Goal: Information Seeking & Learning: Understand process/instructions

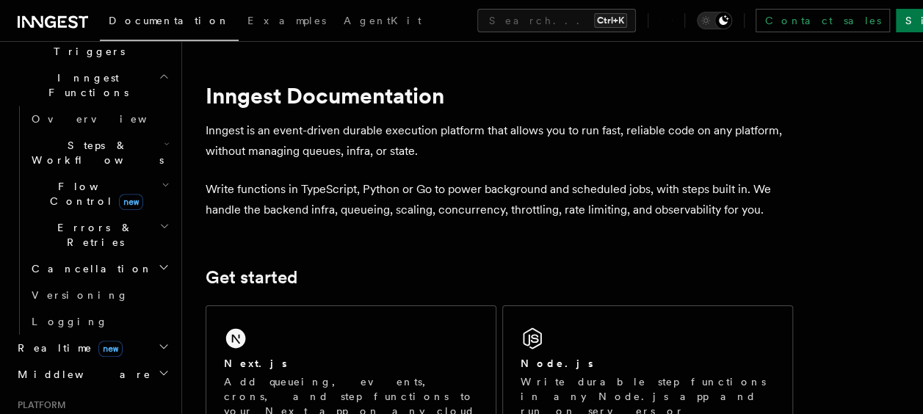
scroll to position [407, 0]
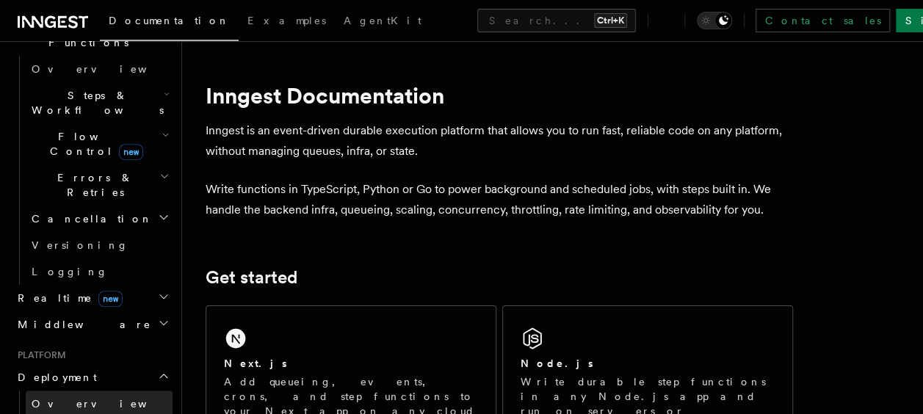
click at [65, 390] on link "Overview" at bounding box center [99, 403] width 147 height 26
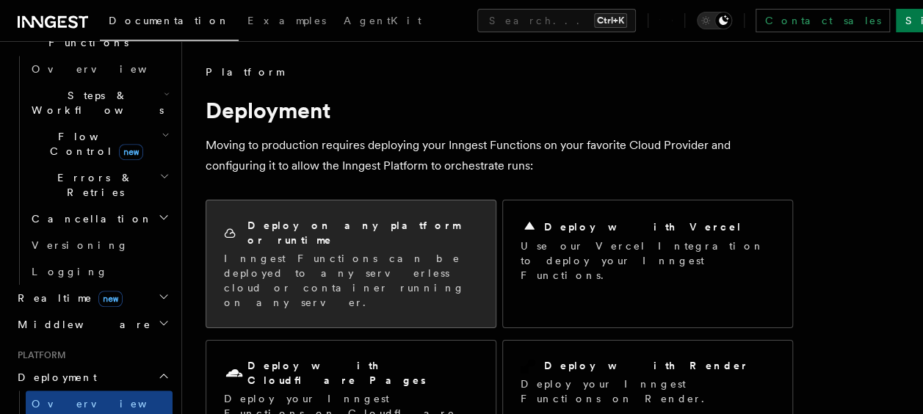
scroll to position [15, 0]
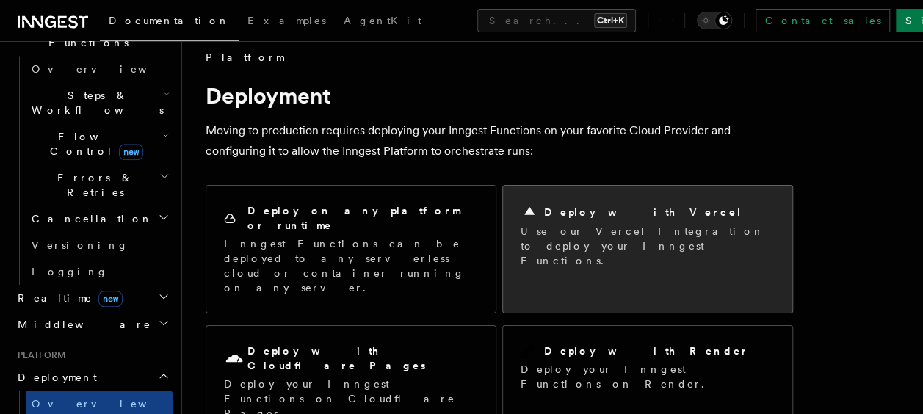
click at [659, 211] on div "Deploy with Vercel" at bounding box center [647, 212] width 254 height 18
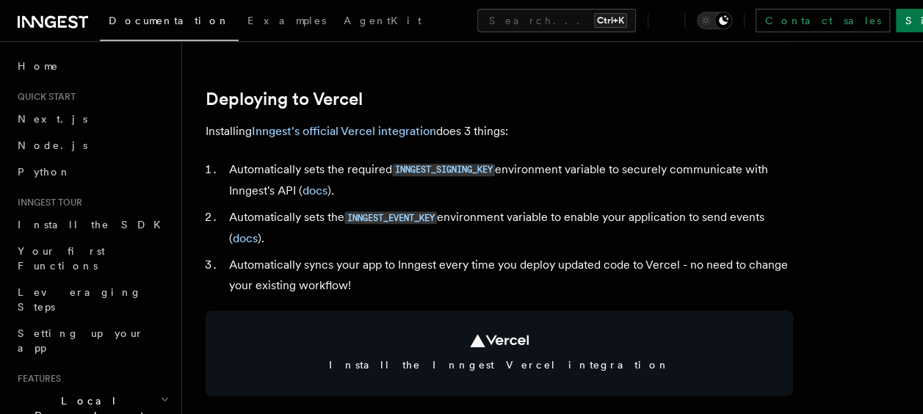
scroll to position [653, 0]
click at [380, 128] on link "Inngest's official Vercel integration" at bounding box center [344, 131] width 184 height 14
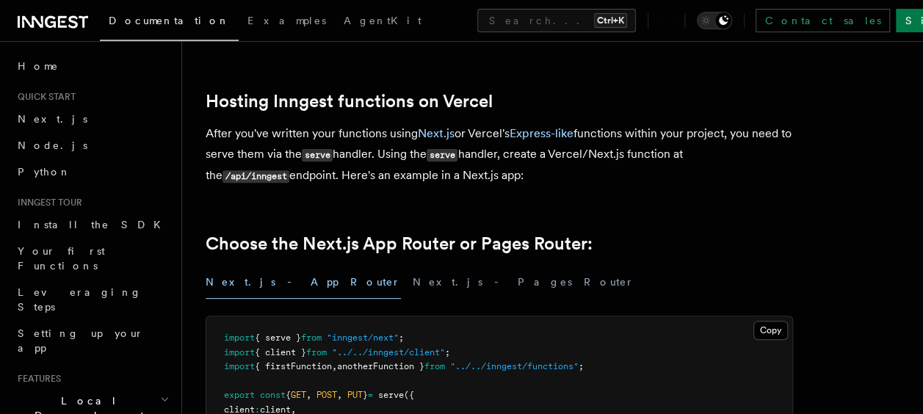
scroll to position [0, 0]
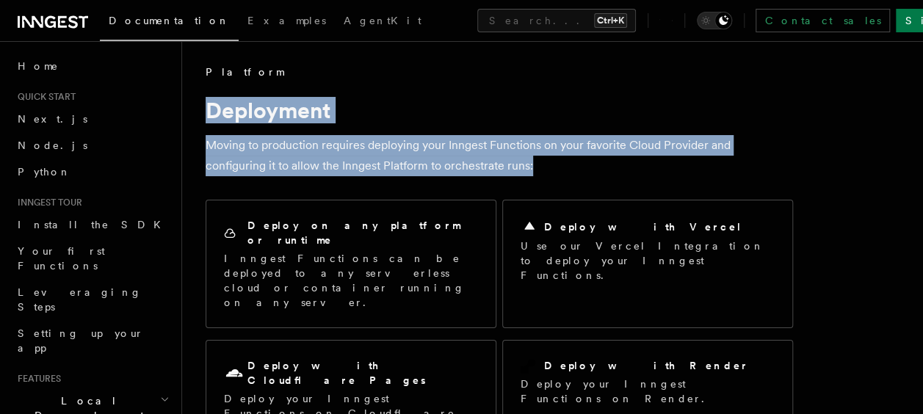
drag, startPoint x: 480, startPoint y: 167, endPoint x: 196, endPoint y: 110, distance: 289.6
click at [516, 168] on p "Moving to production requires deploying your Inngest Functions on your favorite…" at bounding box center [499, 155] width 587 height 41
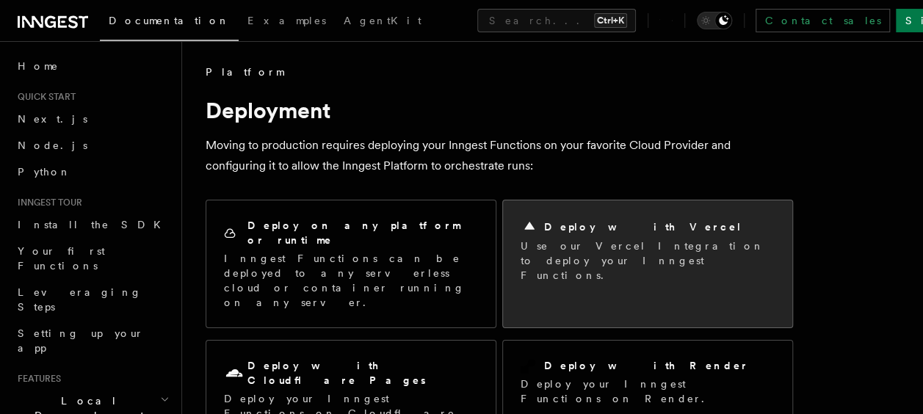
click at [606, 206] on div "Deploy with Vercel Use our Vercel Integration to deploy your Inngest Functions." at bounding box center [647, 250] width 289 height 100
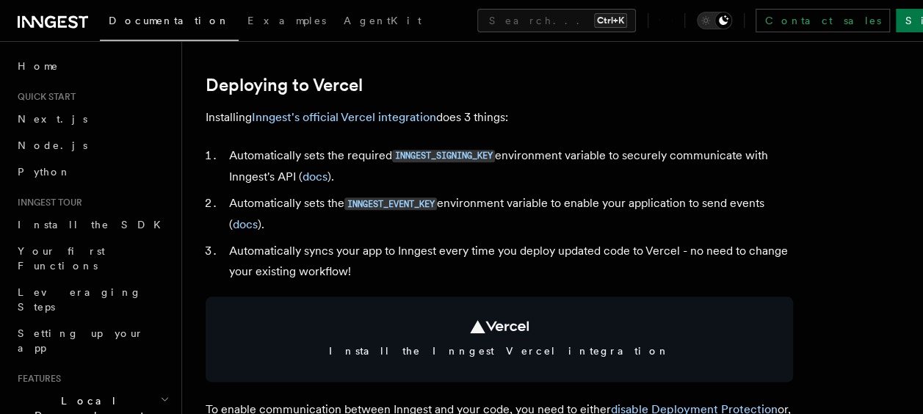
scroll to position [668, 0]
click at [356, 117] on link "Inngest's official Vercel integration" at bounding box center [344, 116] width 184 height 14
